Goal: Task Accomplishment & Management: Complete application form

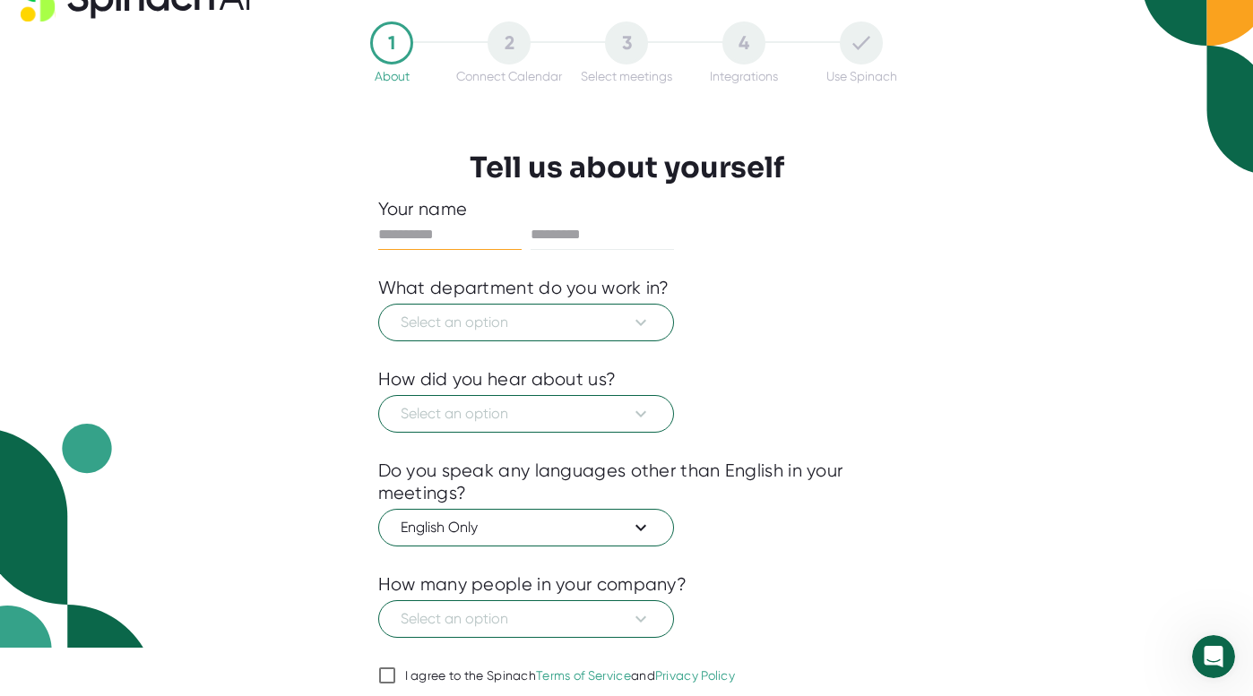
scroll to position [58, 0]
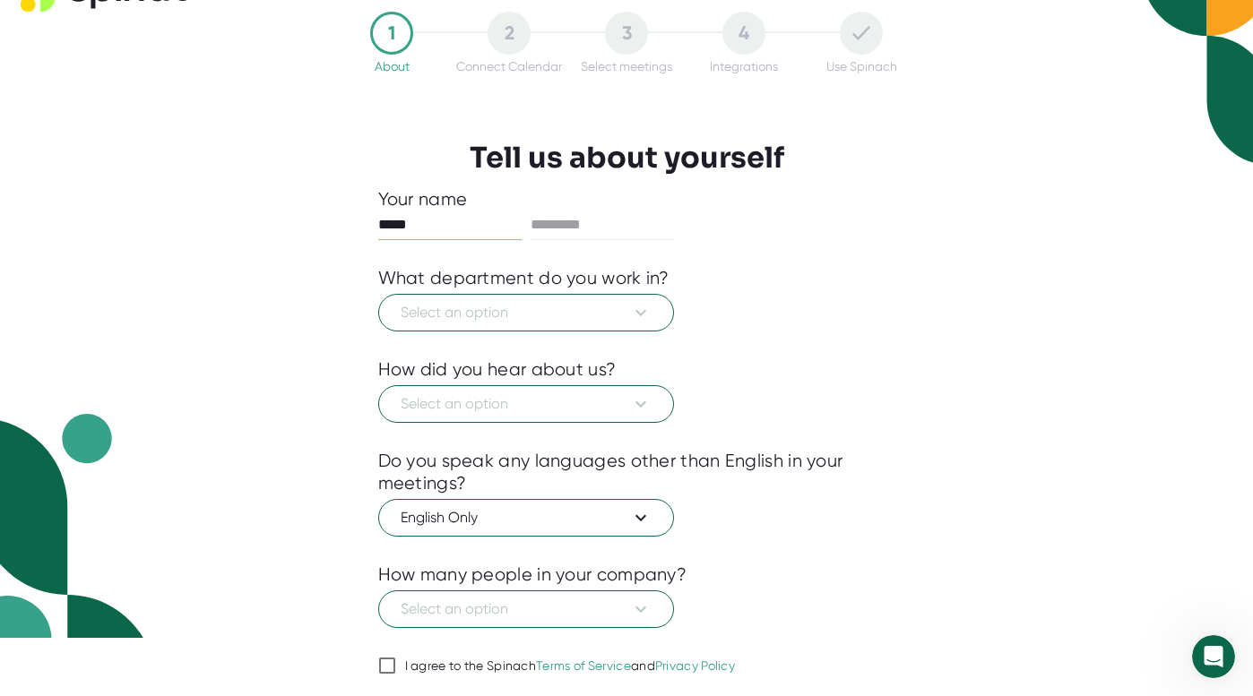
type input "*****"
type input "****"
click at [477, 308] on span "Select an option" at bounding box center [526, 313] width 251 height 22
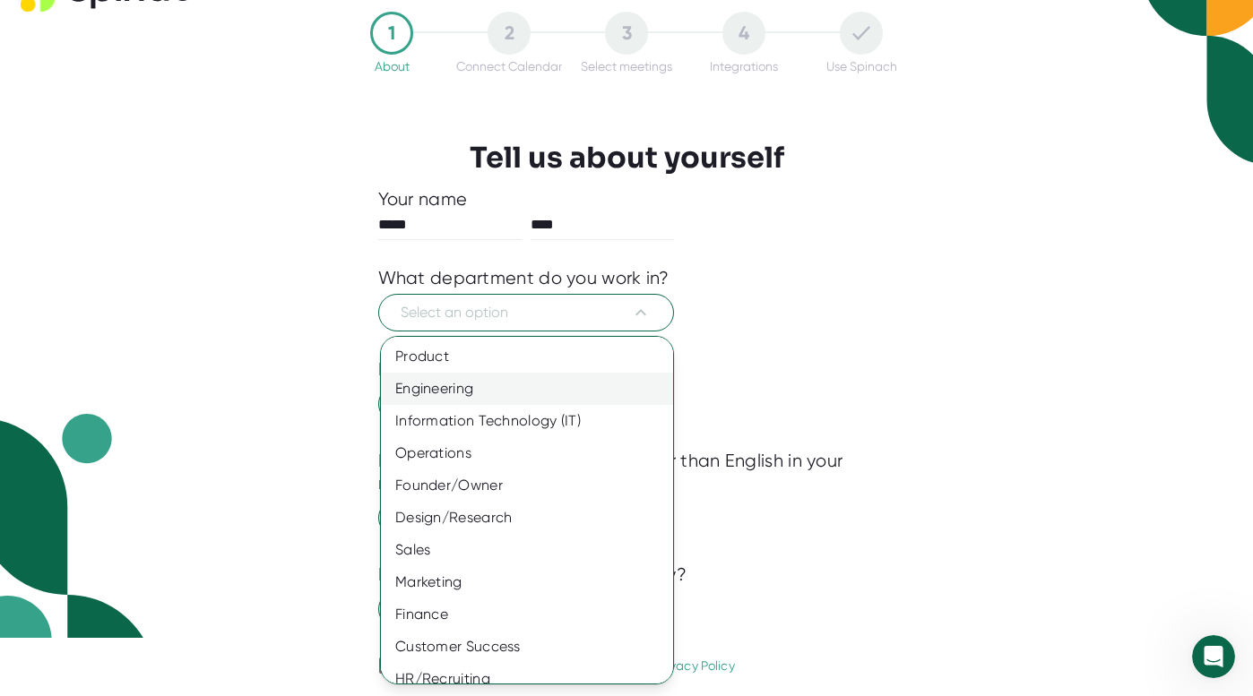
click at [484, 394] on div "Engineering" at bounding box center [527, 389] width 292 height 32
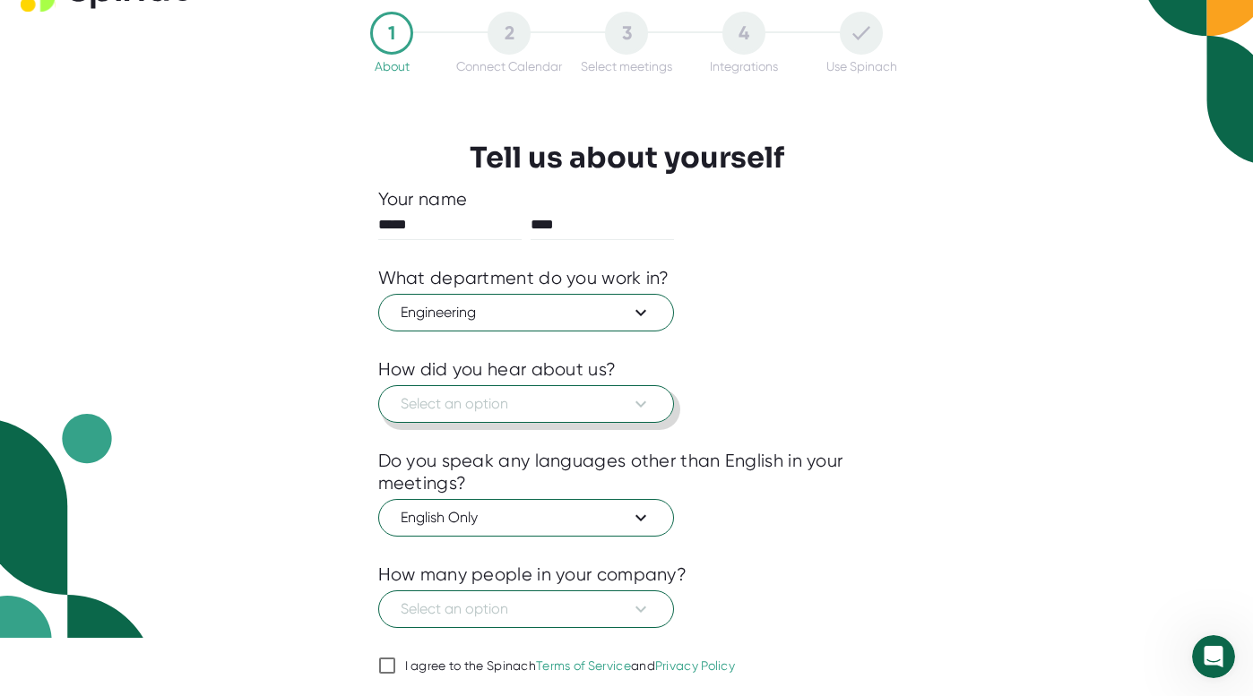
click at [474, 402] on span "Select an option" at bounding box center [526, 405] width 251 height 22
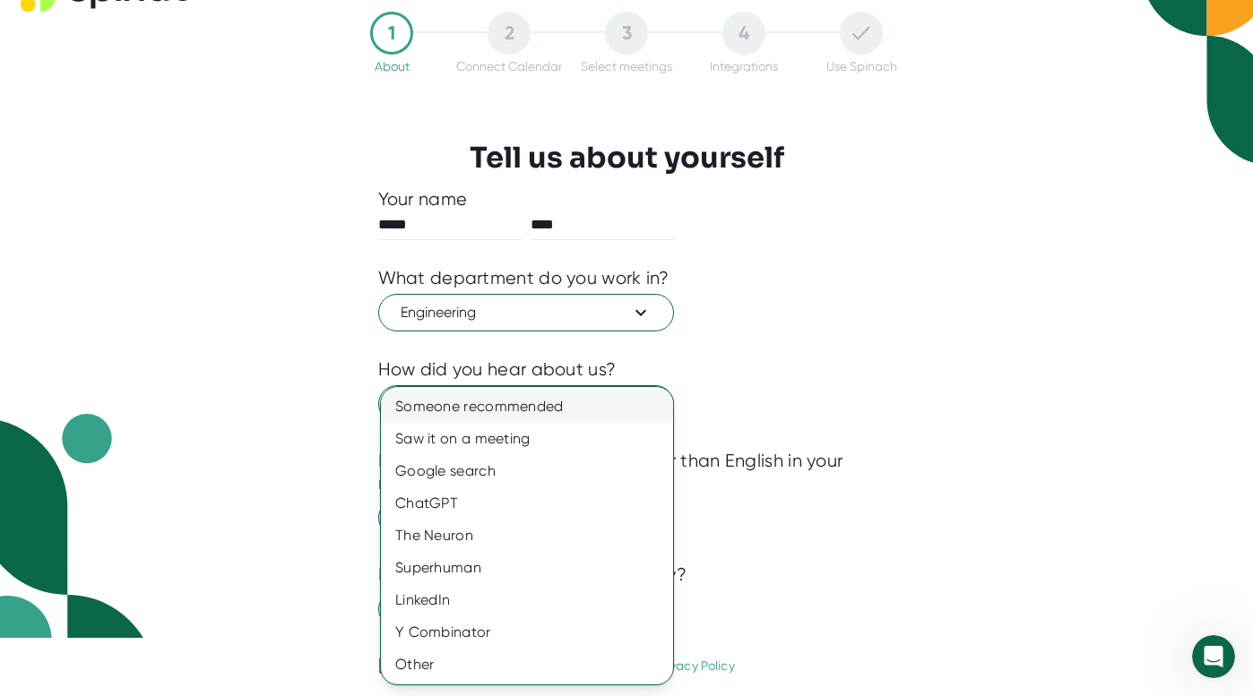
click at [510, 407] on div "Someone recommended" at bounding box center [527, 407] width 292 height 32
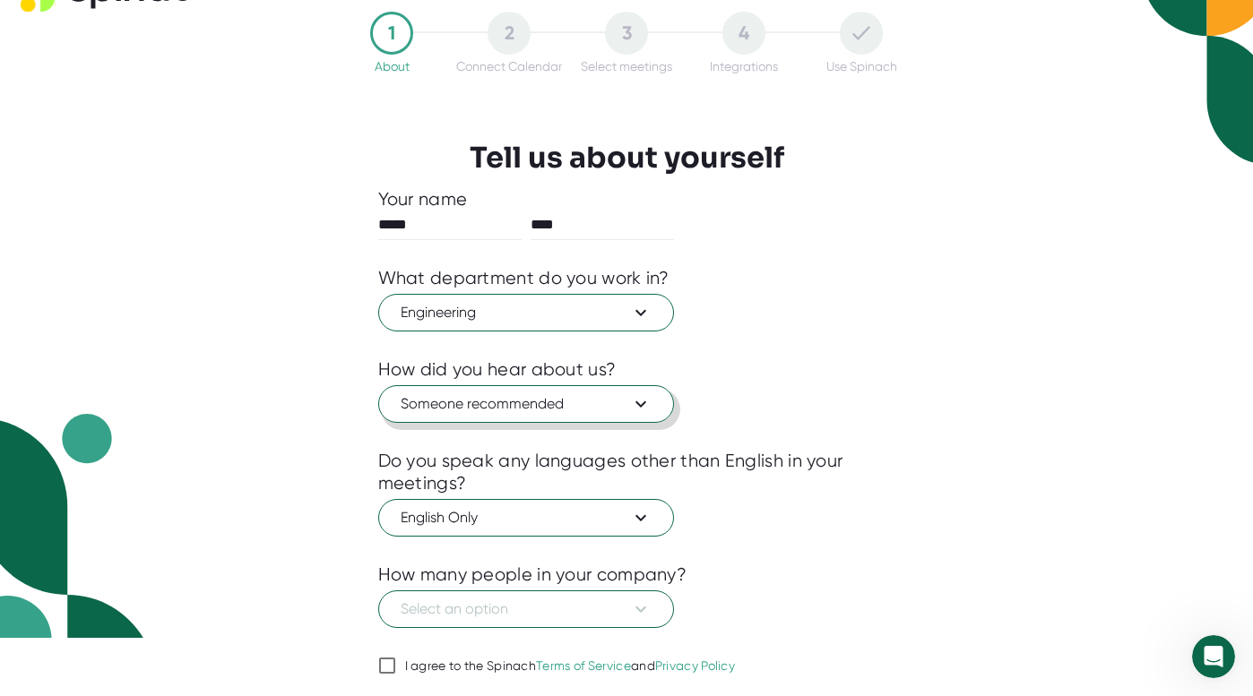
scroll to position [117, 0]
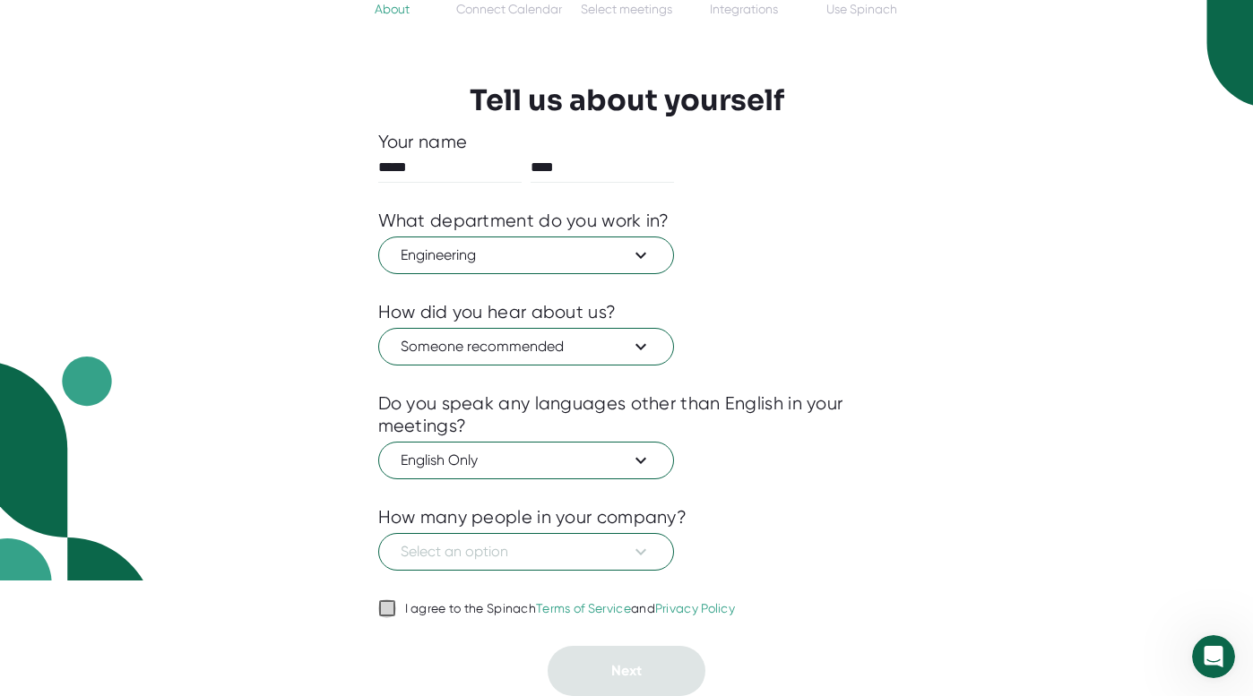
click at [385, 601] on input "I agree to the Spinach Terms of Service and Privacy Policy" at bounding box center [387, 609] width 18 height 22
checkbox input "true"
click at [495, 549] on span "Select an option" at bounding box center [526, 552] width 251 height 22
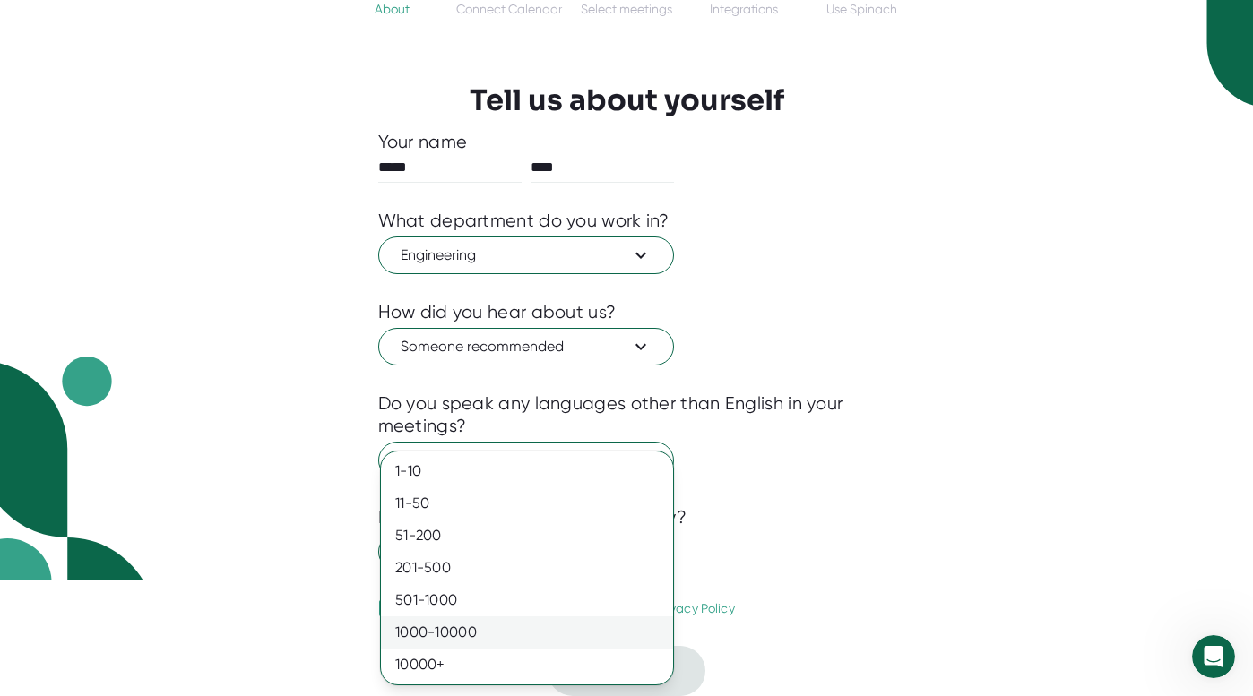
click at [523, 628] on div "1000-10000" at bounding box center [527, 633] width 292 height 32
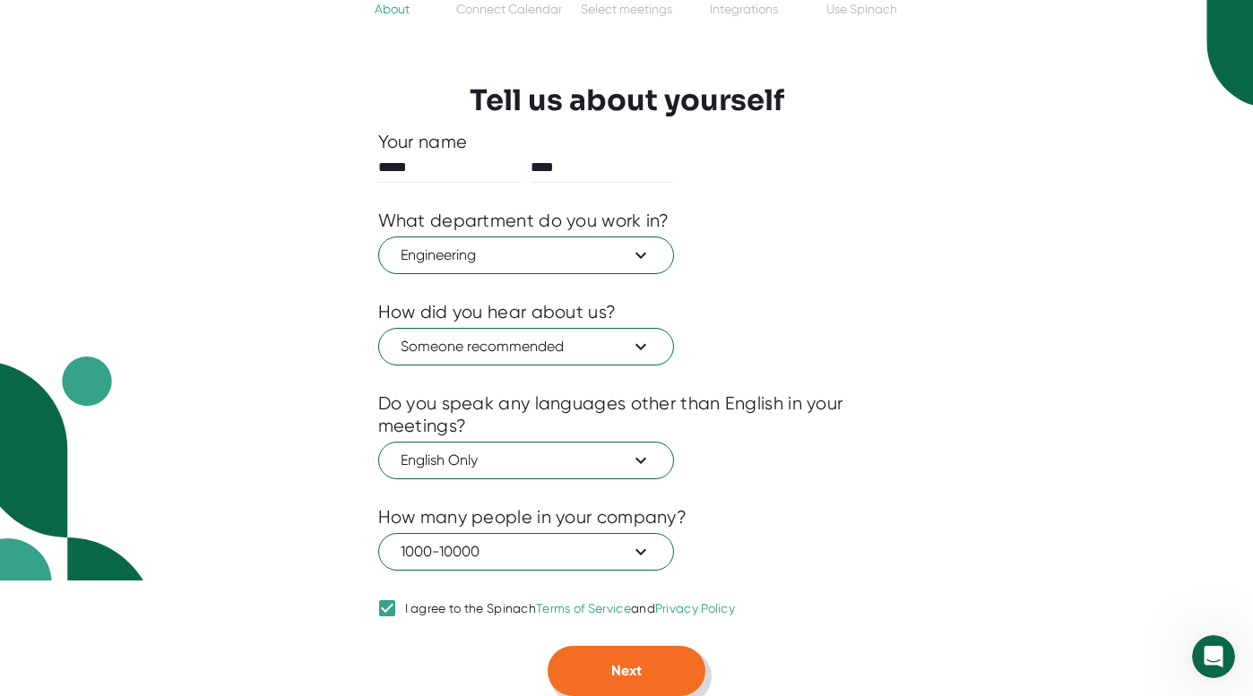
click at [585, 675] on button "Next" at bounding box center [627, 671] width 158 height 50
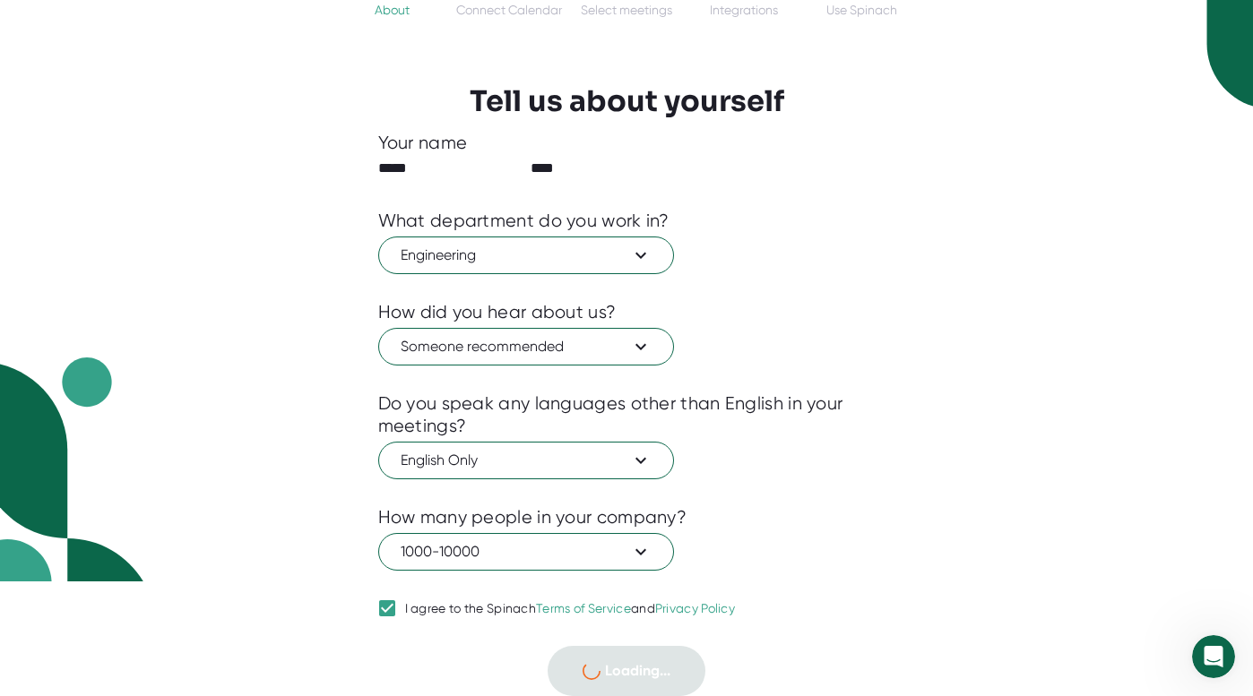
scroll to position [0, 0]
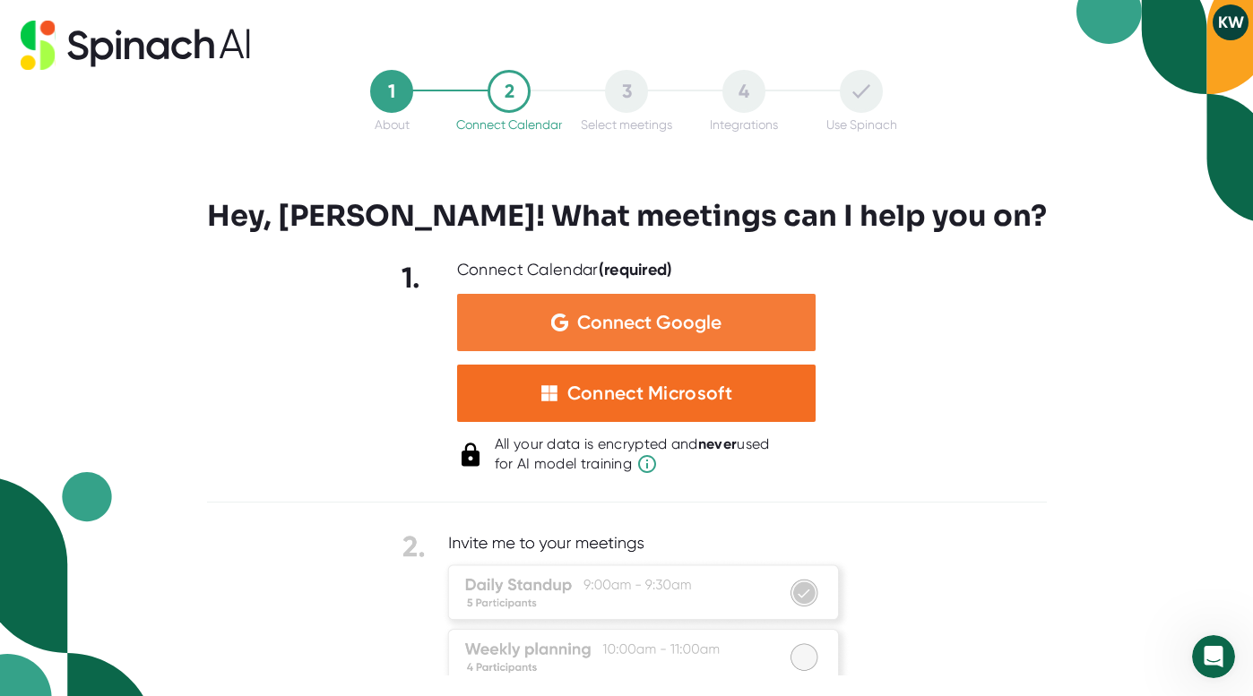
click at [535, 335] on div "Connect Google" at bounding box center [636, 322] width 359 height 57
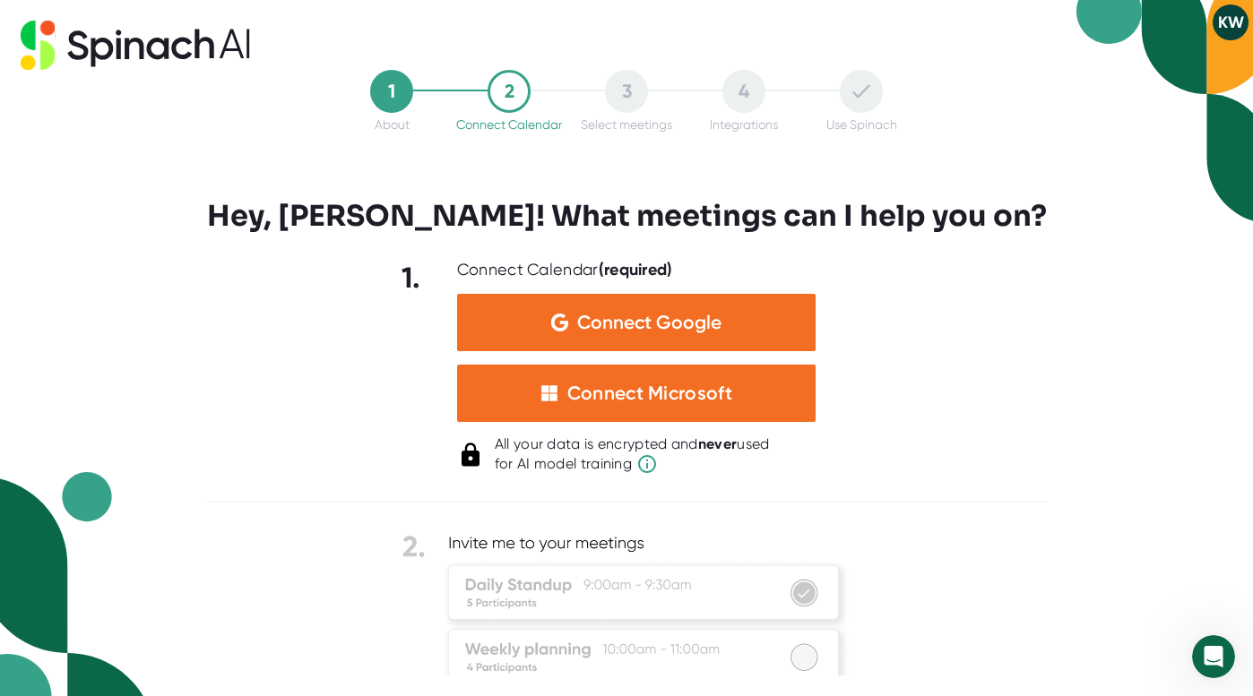
click at [1220, 28] on button "KW" at bounding box center [1231, 22] width 36 height 36
click at [1169, 63] on b "Logout" at bounding box center [1161, 60] width 39 height 15
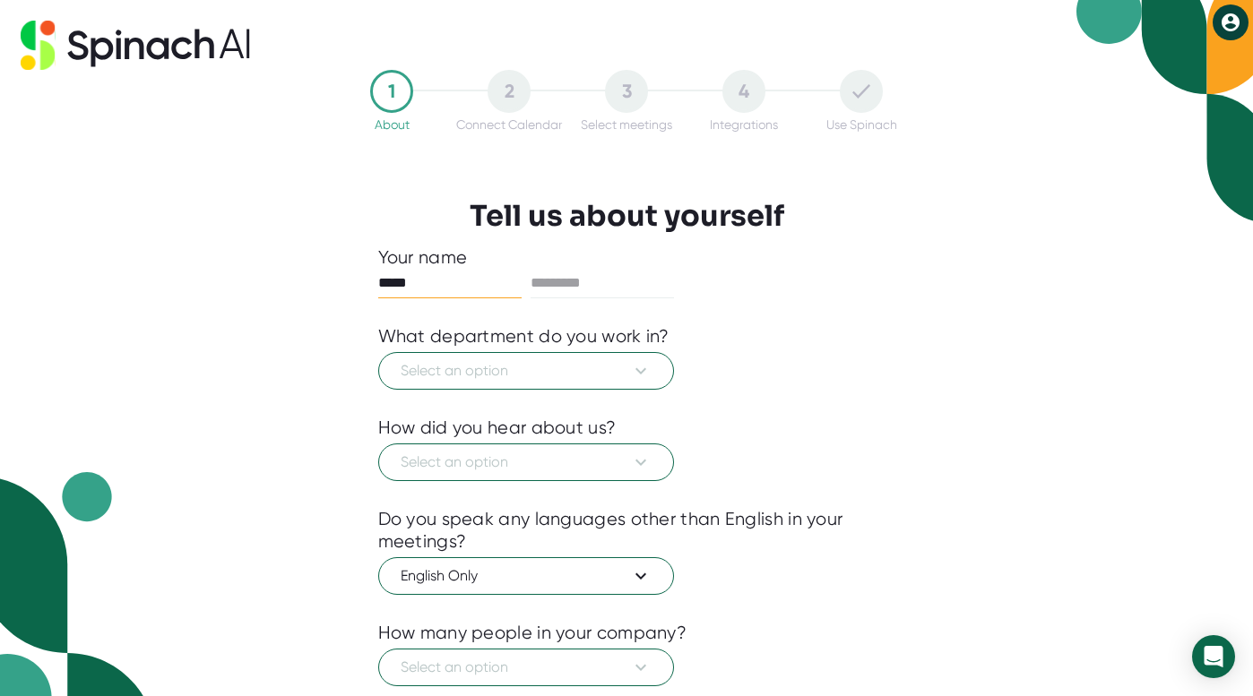
type input "*****"
type input "****"
click at [456, 365] on span "Select an option" at bounding box center [526, 371] width 251 height 22
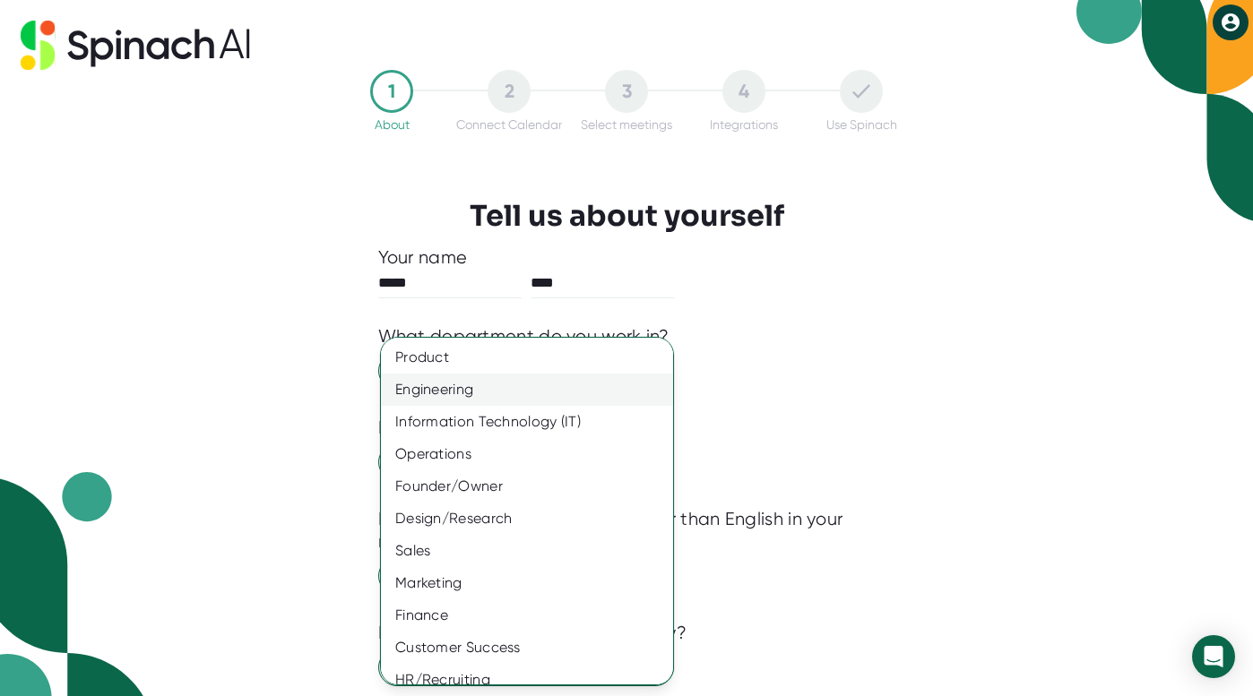
click at [452, 396] on div "Engineering" at bounding box center [527, 390] width 292 height 32
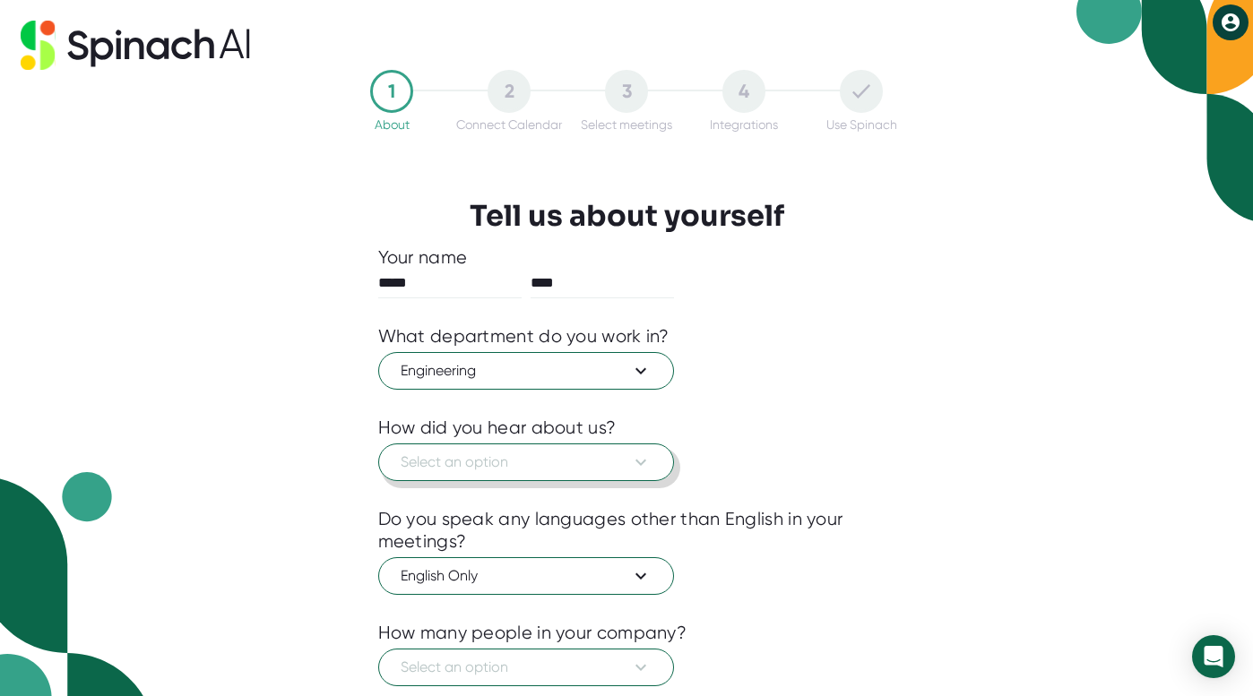
click at [458, 459] on span "Select an option" at bounding box center [526, 463] width 251 height 22
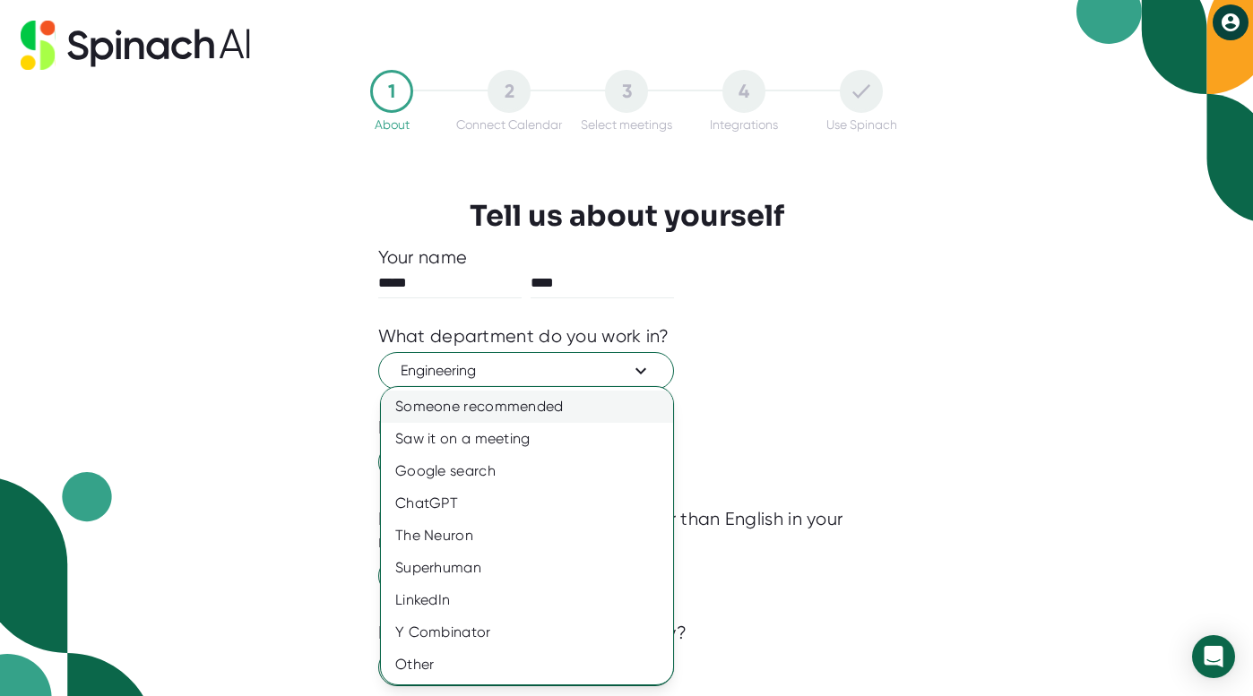
click at [485, 408] on div "Someone recommended" at bounding box center [527, 407] width 292 height 32
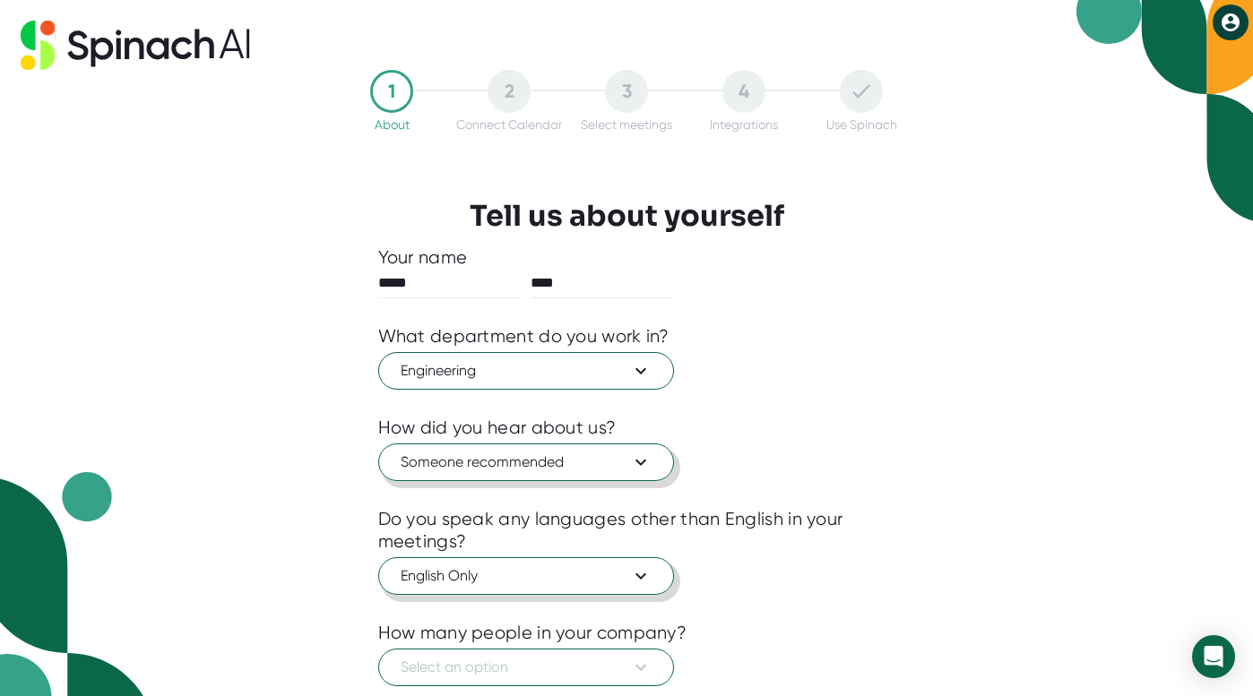
scroll to position [117, 0]
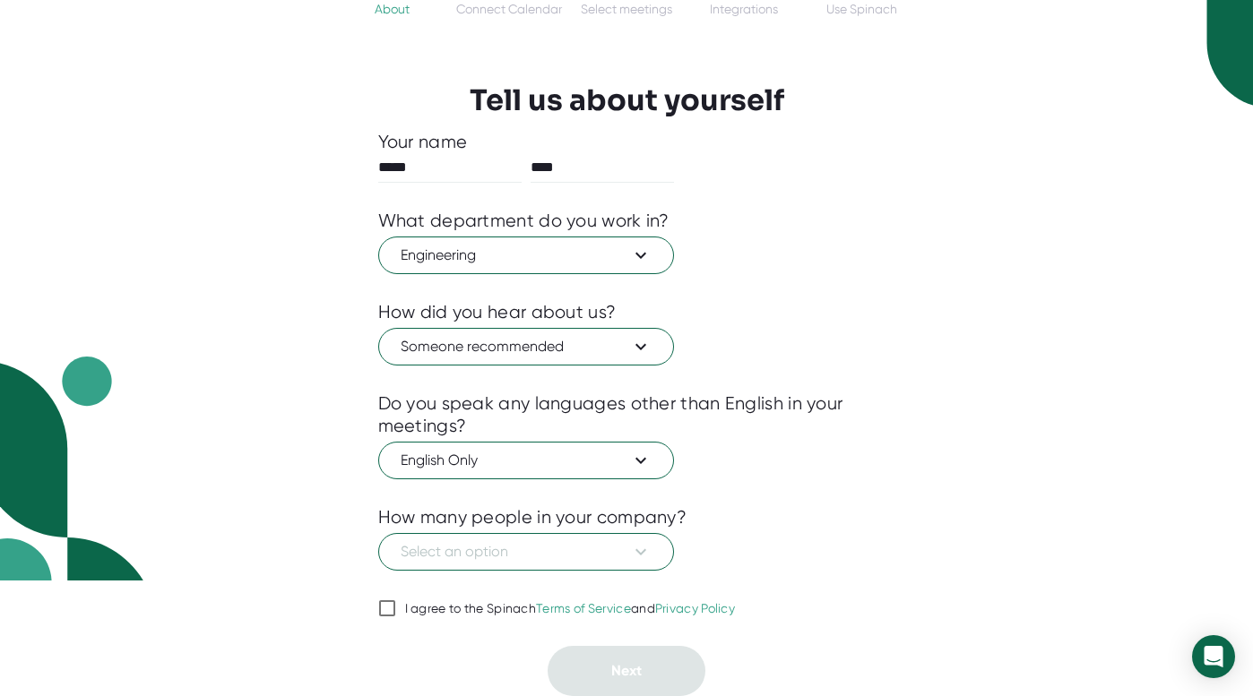
click at [471, 527] on div "How many people in your company?" at bounding box center [532, 517] width 309 height 22
click at [468, 541] on span "Select an option" at bounding box center [526, 552] width 251 height 22
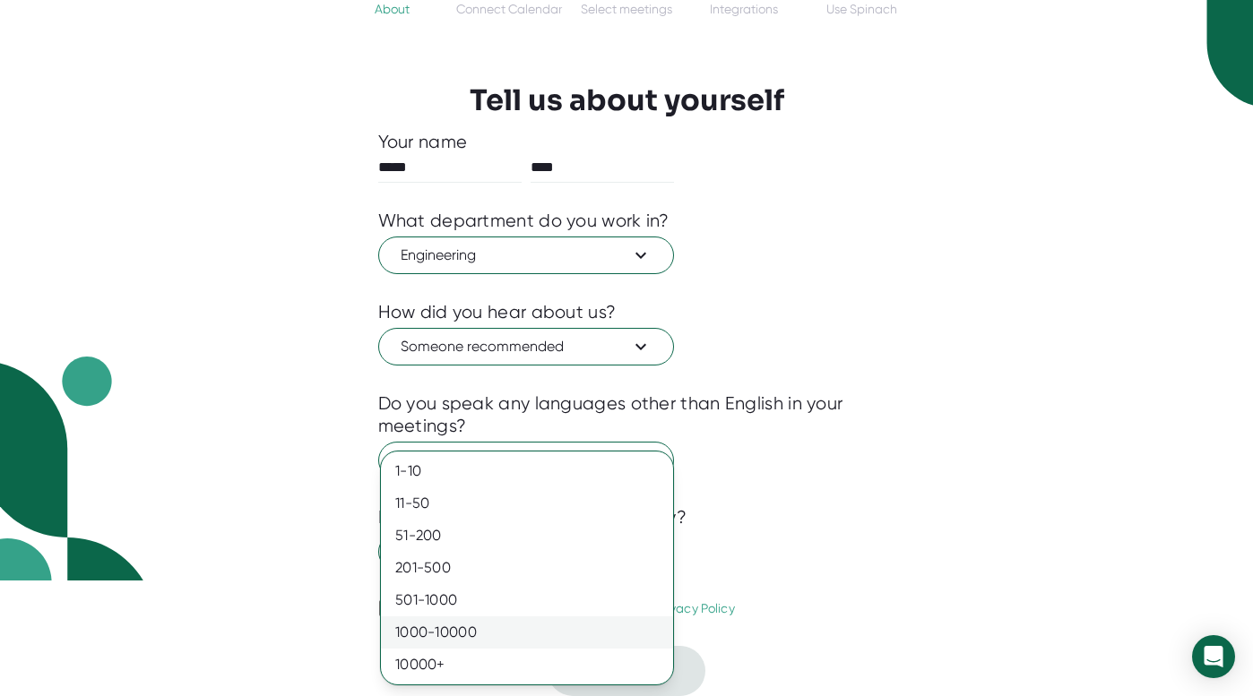
click at [454, 631] on div "1000-10000" at bounding box center [527, 633] width 292 height 32
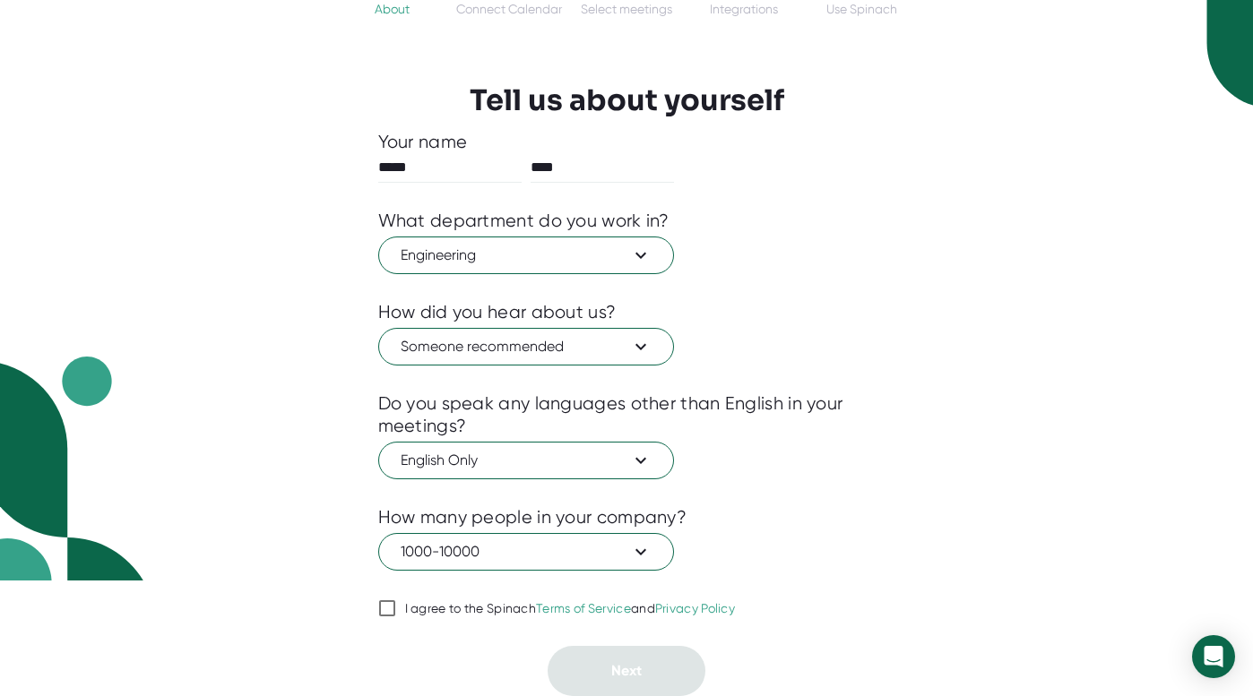
click at [394, 610] on input "I agree to the Spinach Terms of Service and Privacy Policy" at bounding box center [387, 609] width 18 height 22
checkbox input "true"
click at [622, 687] on button "Next" at bounding box center [627, 671] width 158 height 50
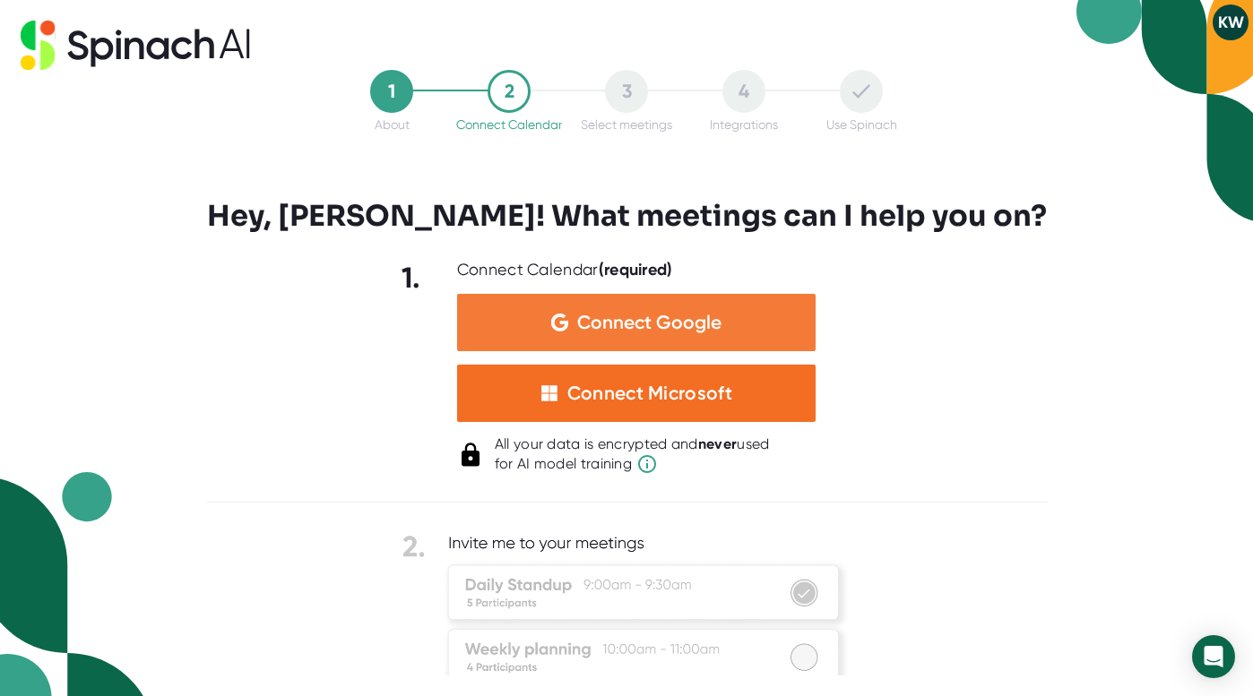
click at [572, 330] on div "Connect Google" at bounding box center [636, 322] width 359 height 57
